Goal: Obtain resource: Obtain resource

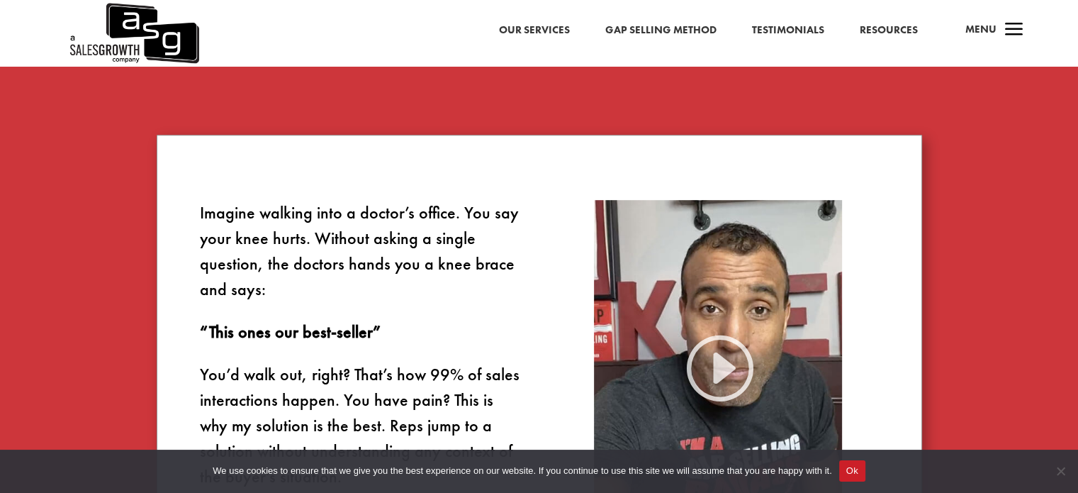
scroll to position [780, 0]
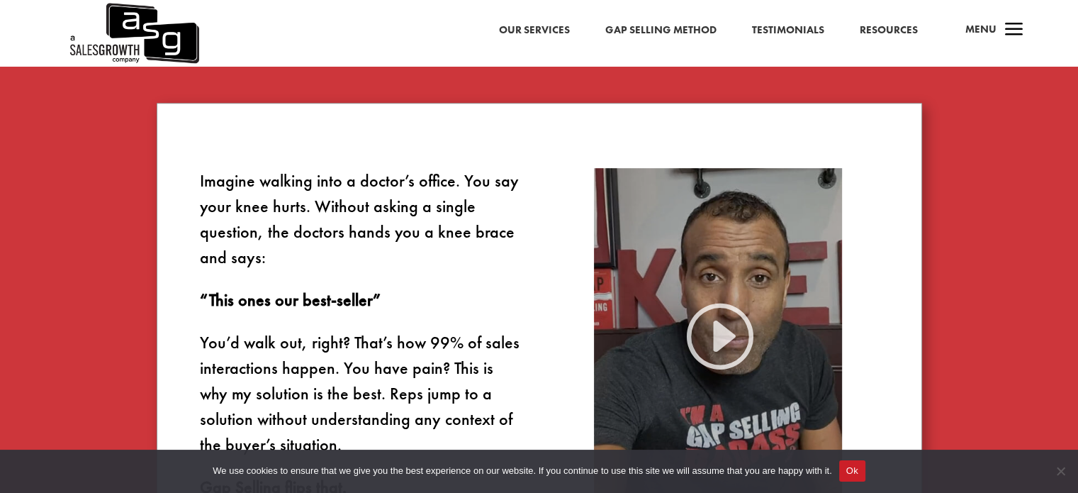
click at [706, 337] on img at bounding box center [718, 333] width 248 height 331
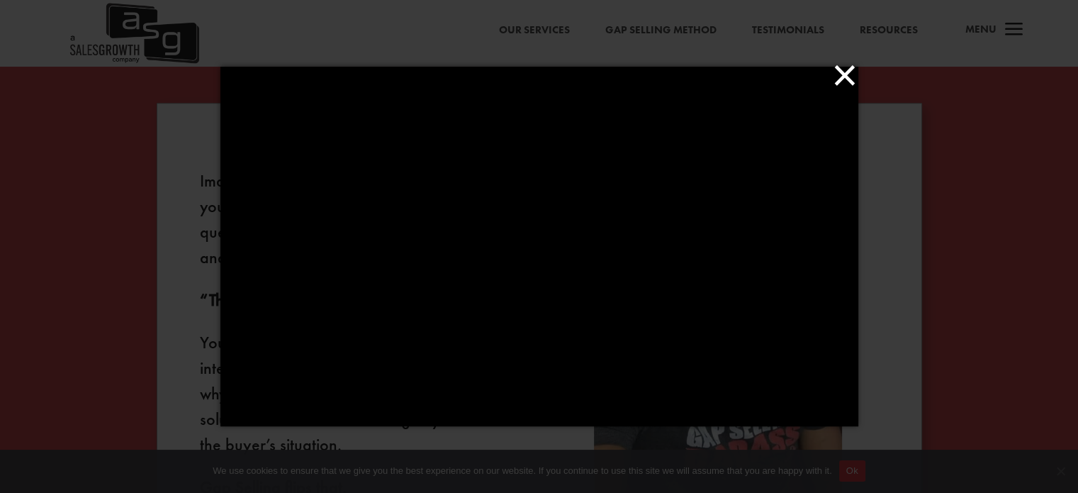
click at [840, 78] on button "×" at bounding box center [544, 75] width 638 height 31
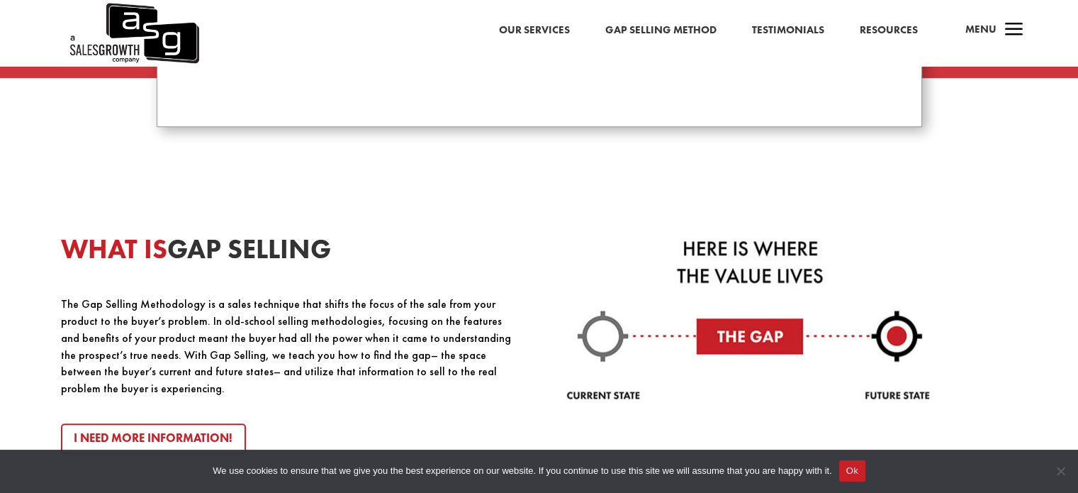
scroll to position [1427, 0]
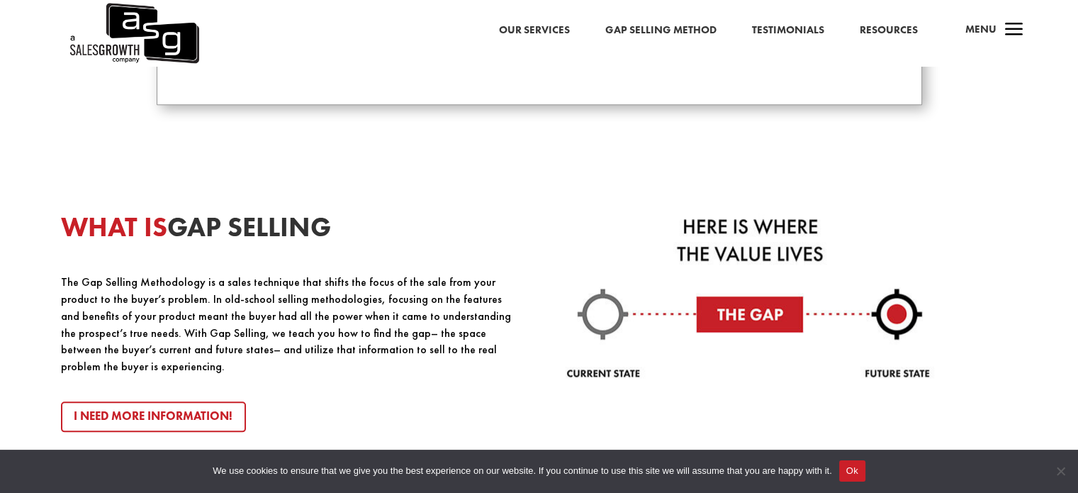
click at [860, 471] on button "Ok" at bounding box center [852, 470] width 26 height 21
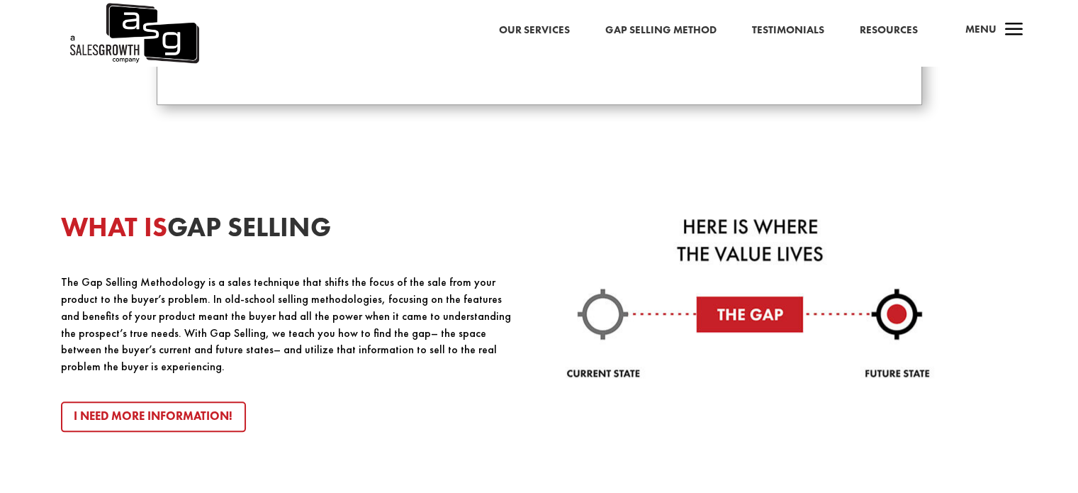
scroll to position [1497, 0]
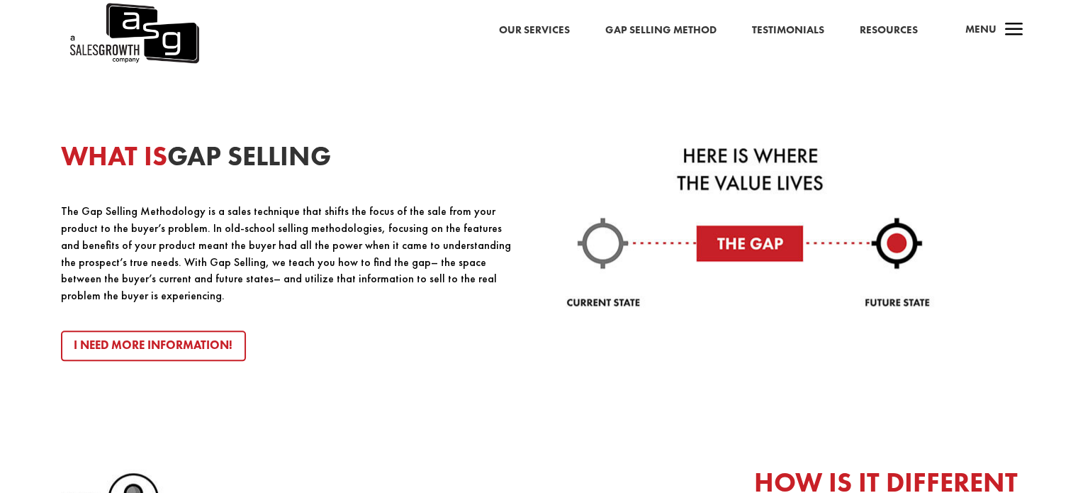
click at [622, 308] on img at bounding box center [750, 227] width 369 height 171
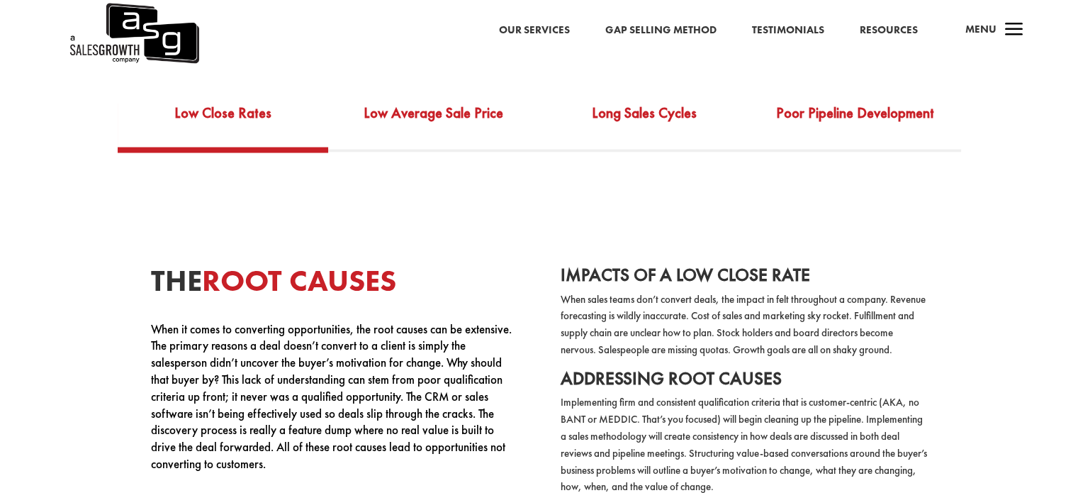
scroll to position [2560, 0]
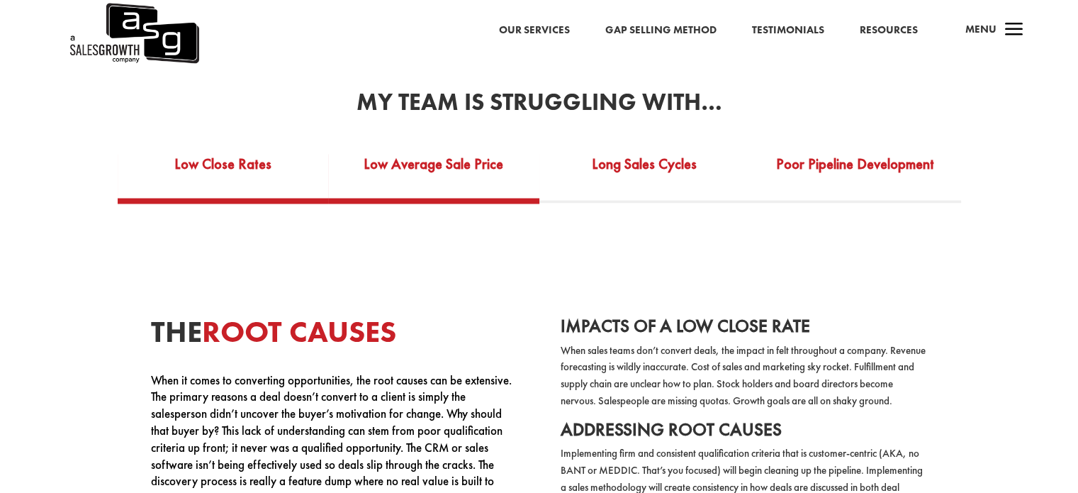
click at [419, 172] on link "Low Average Sale Price" at bounding box center [433, 172] width 211 height 49
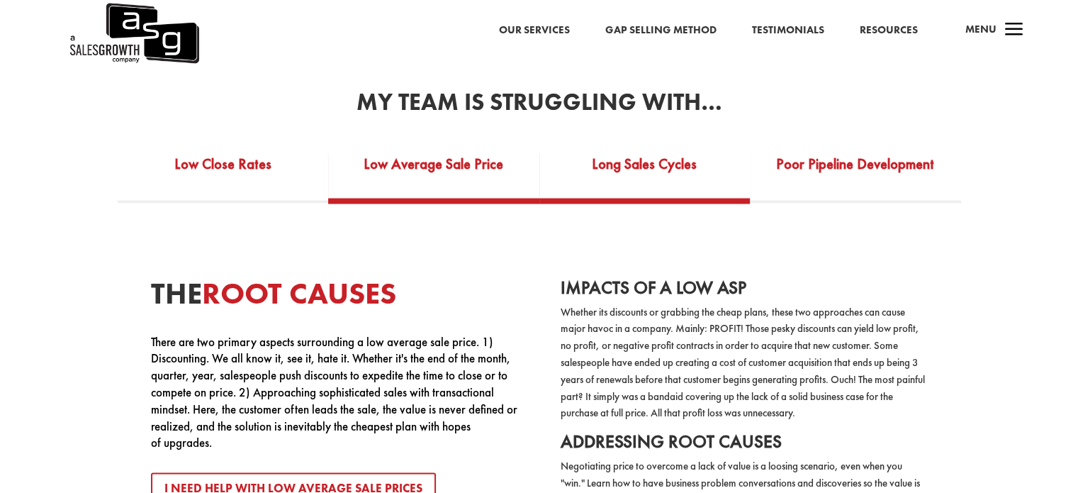
click at [616, 171] on link "Long Sales Cycles" at bounding box center [644, 172] width 211 height 49
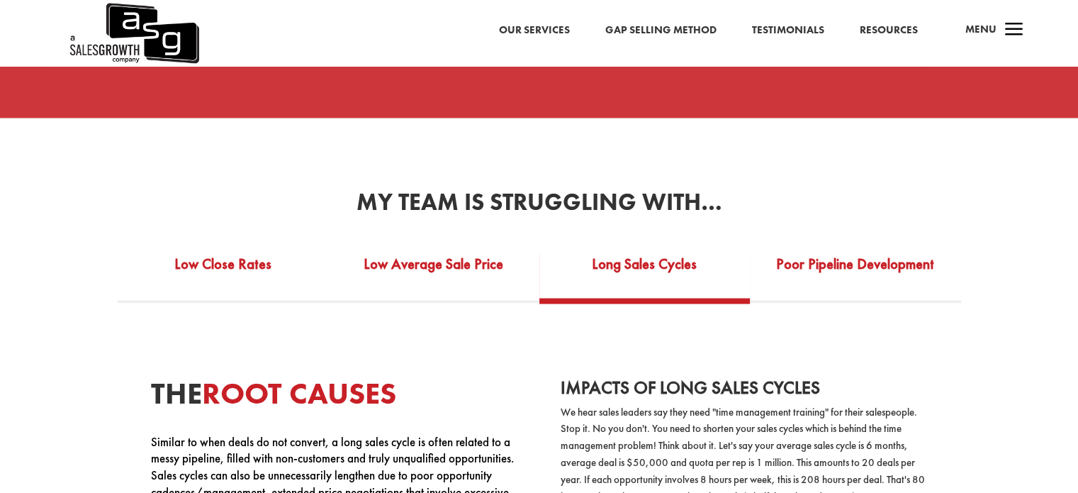
scroll to position [2348, 0]
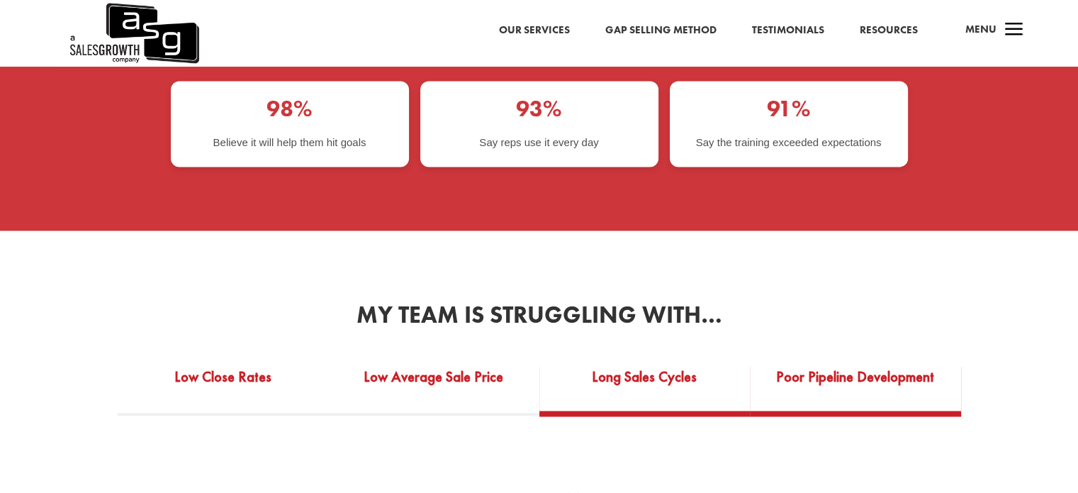
click at [790, 361] on link "Poor Pipeline Development" at bounding box center [855, 385] width 211 height 49
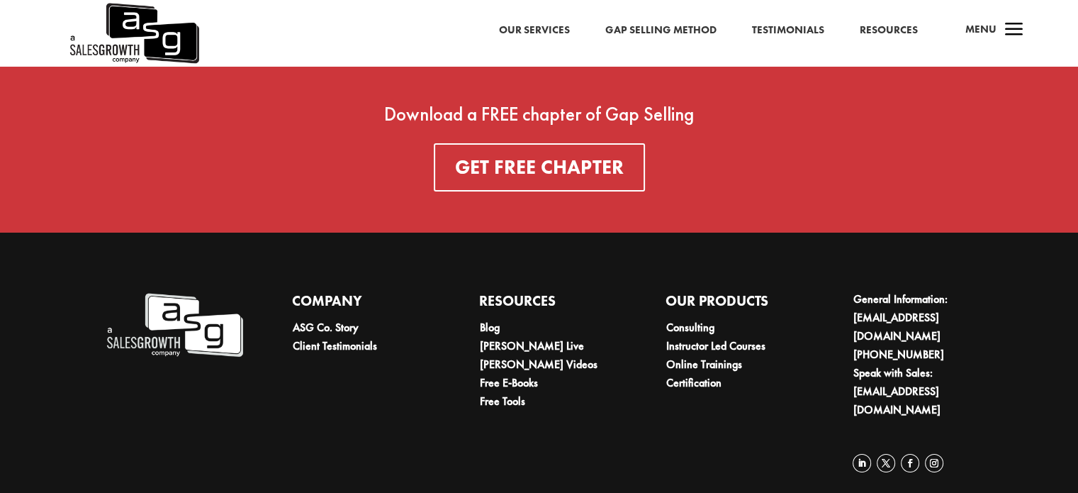
scroll to position [5004, 0]
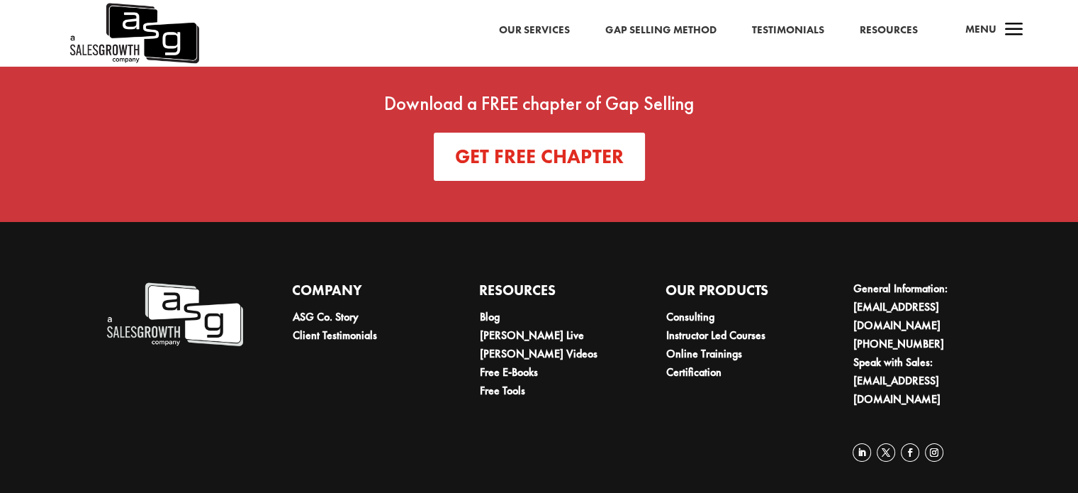
click at [523, 169] on link "Get FREE Chapter" at bounding box center [539, 157] width 211 height 48
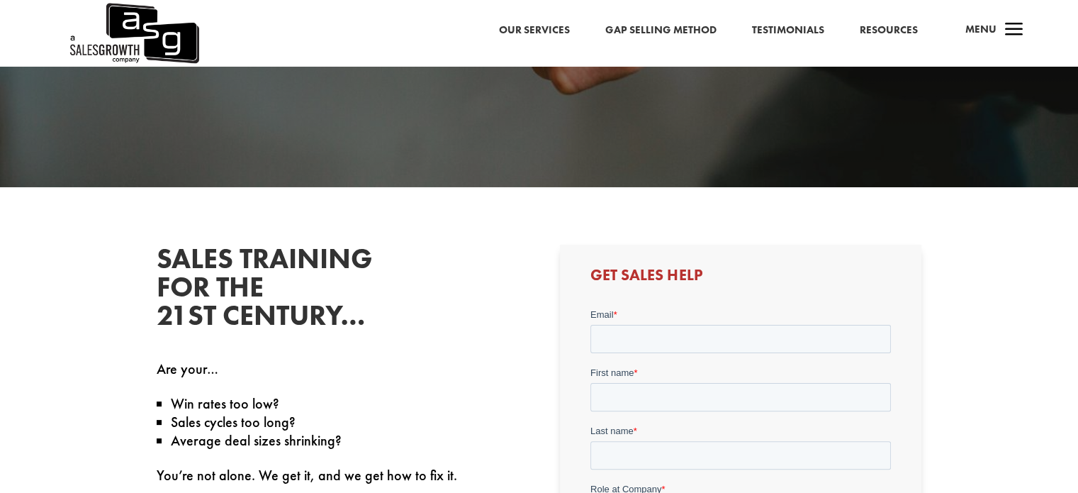
scroll to position [354, 0]
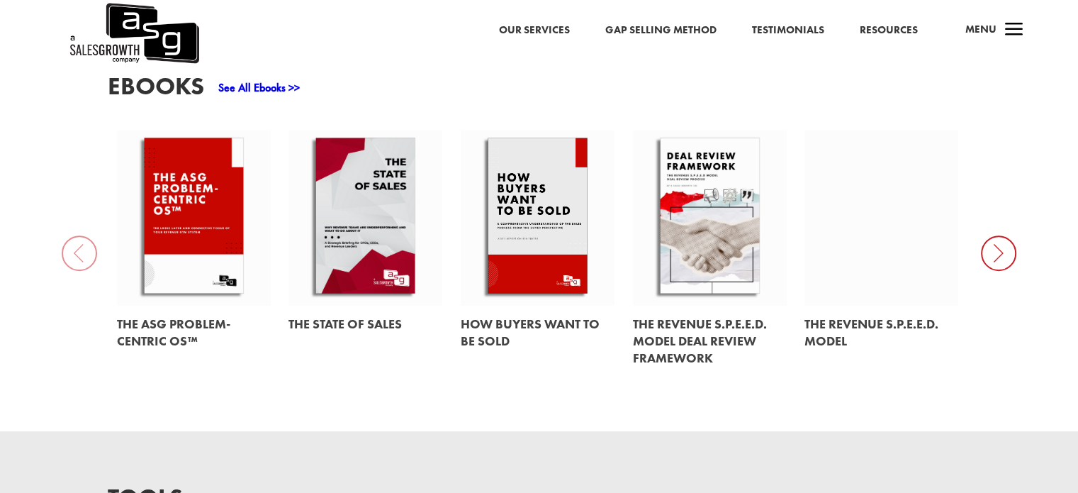
scroll to position [709, 0]
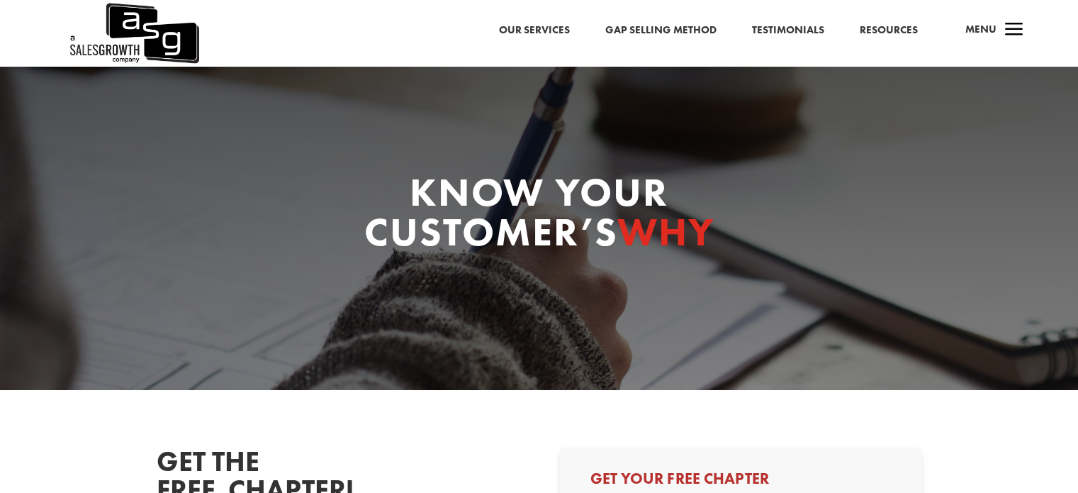
select select "Individual Contributor (AE, SDR, CSM, etc)"
